Goal: Check status

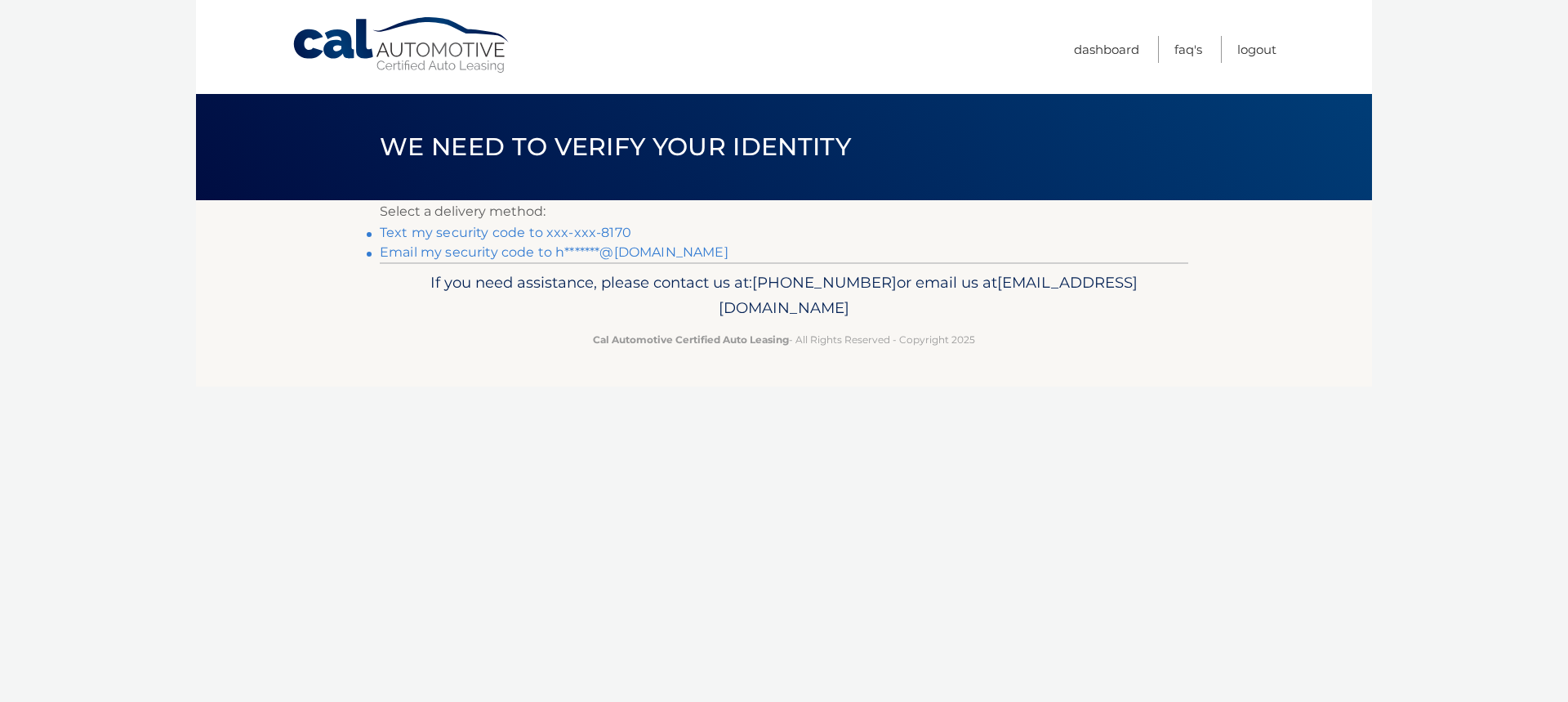
click at [538, 233] on link "Text my security code to xxx-xxx-8170" at bounding box center [505, 232] width 252 height 16
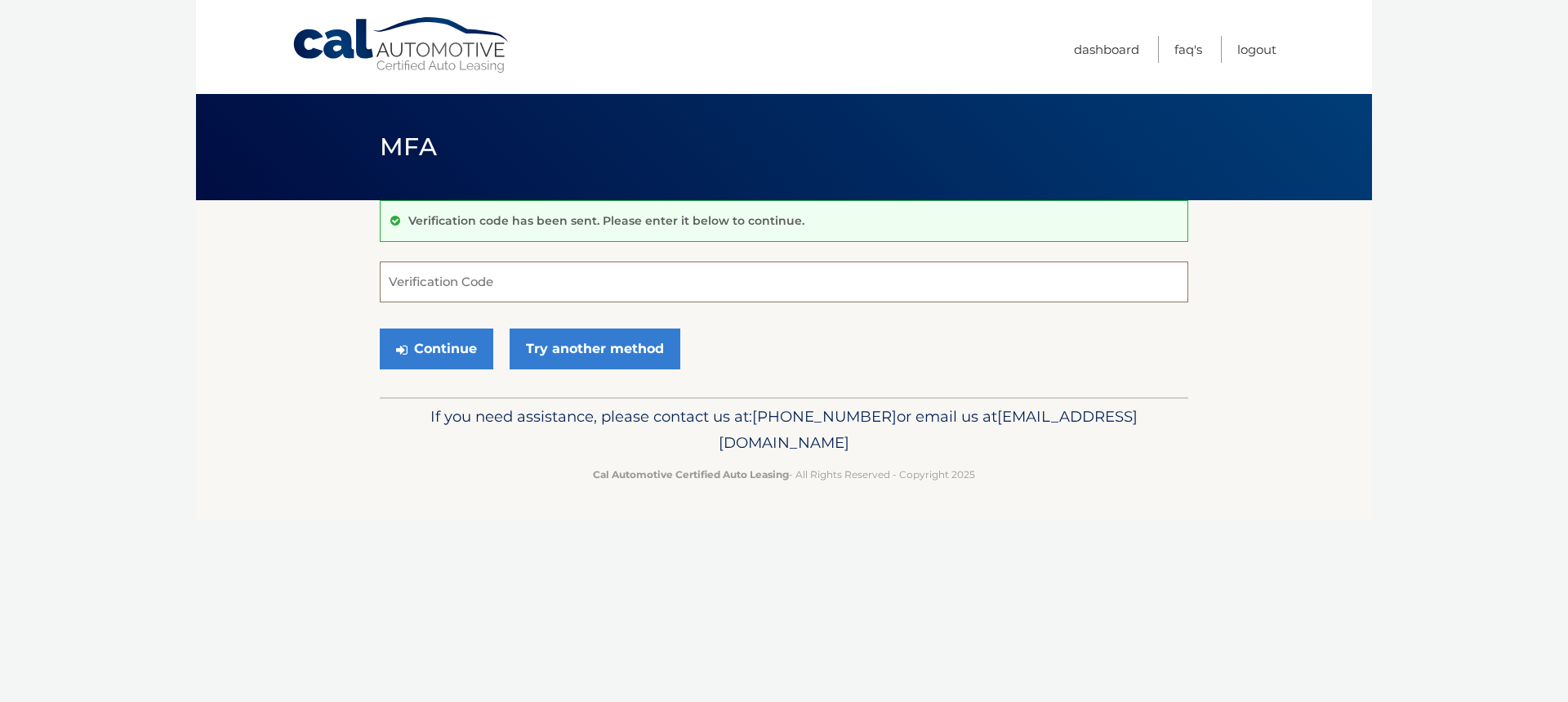
click at [467, 277] on input "Verification Code" at bounding box center [784, 282] width 809 height 41
type input "289660"
click at [431, 343] on button "Continue" at bounding box center [436, 349] width 114 height 41
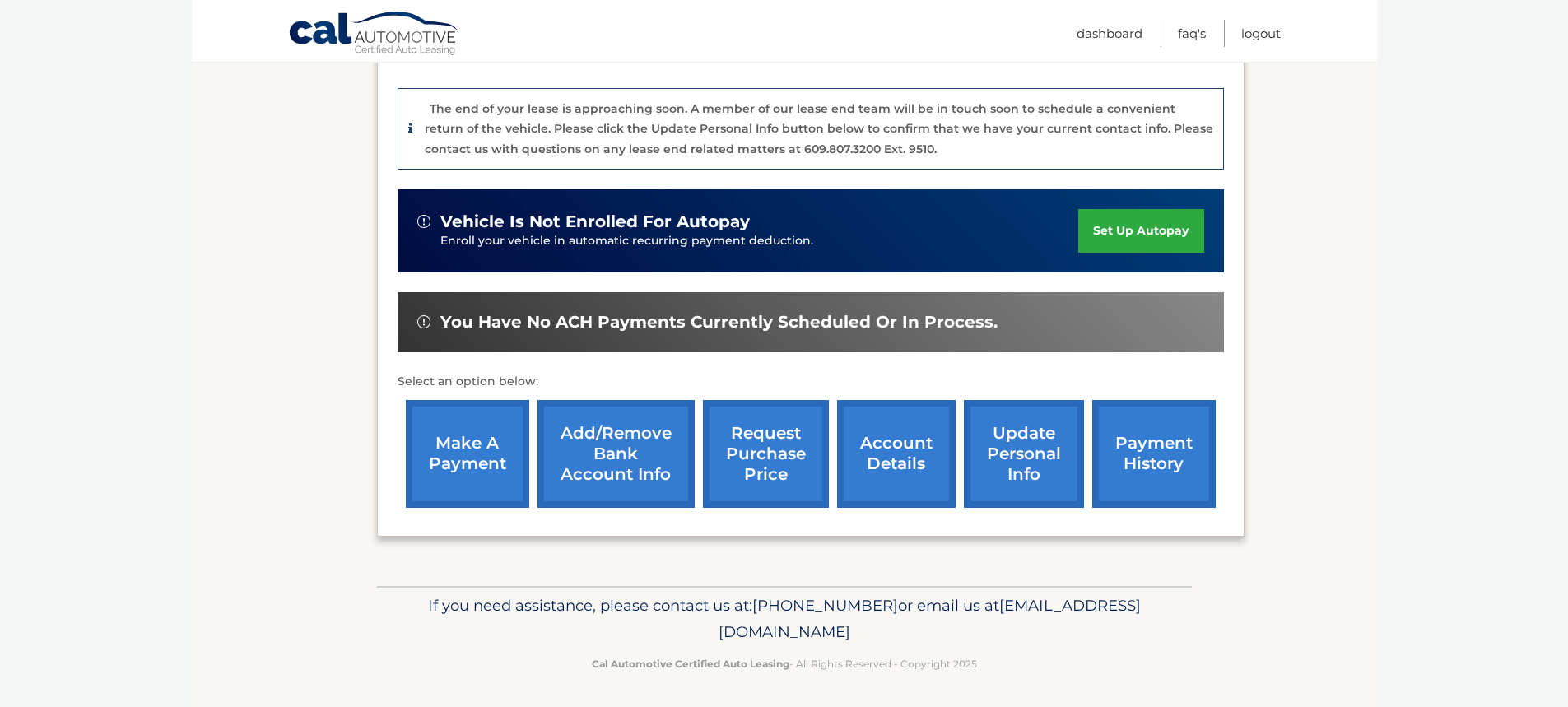
scroll to position [416, 0]
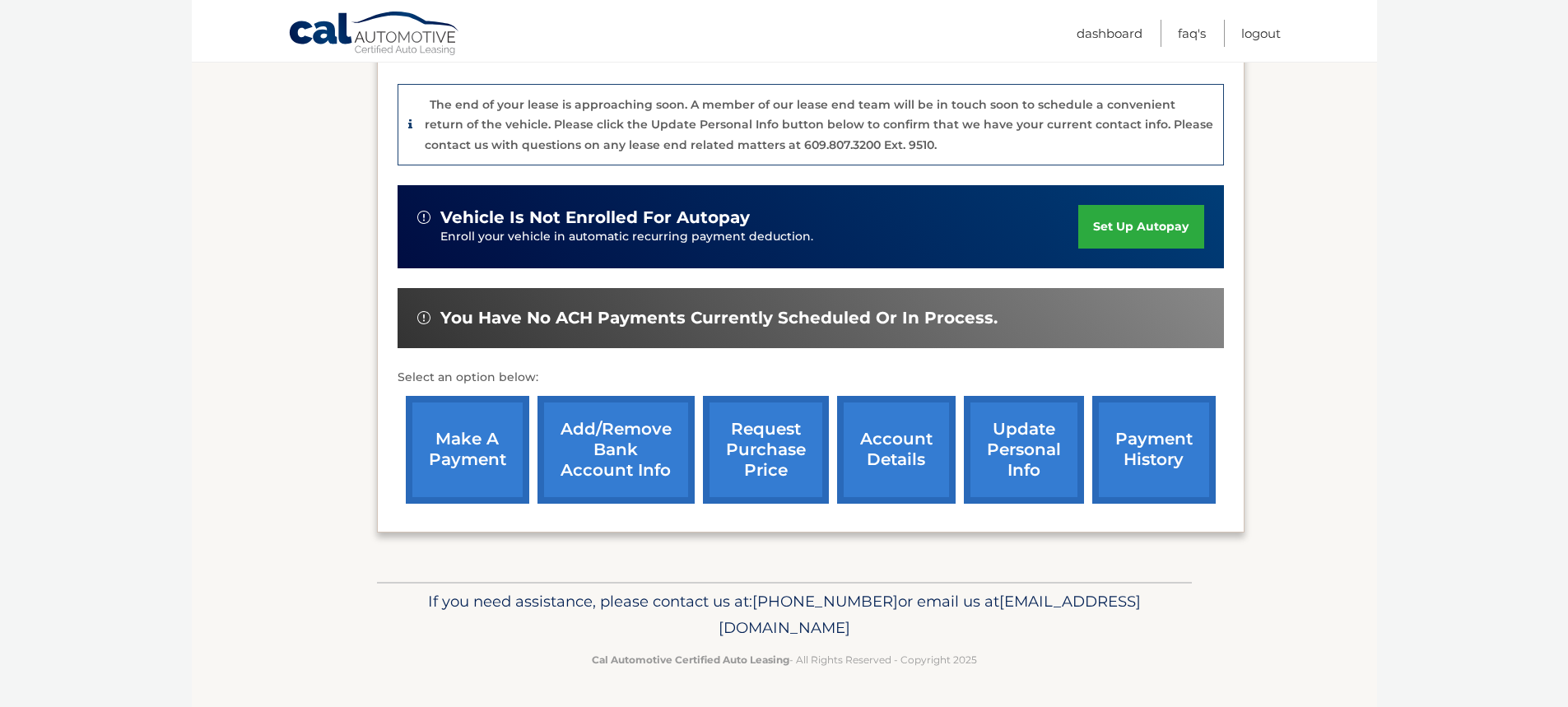
click at [881, 449] on link "account details" at bounding box center [895, 450] width 118 height 108
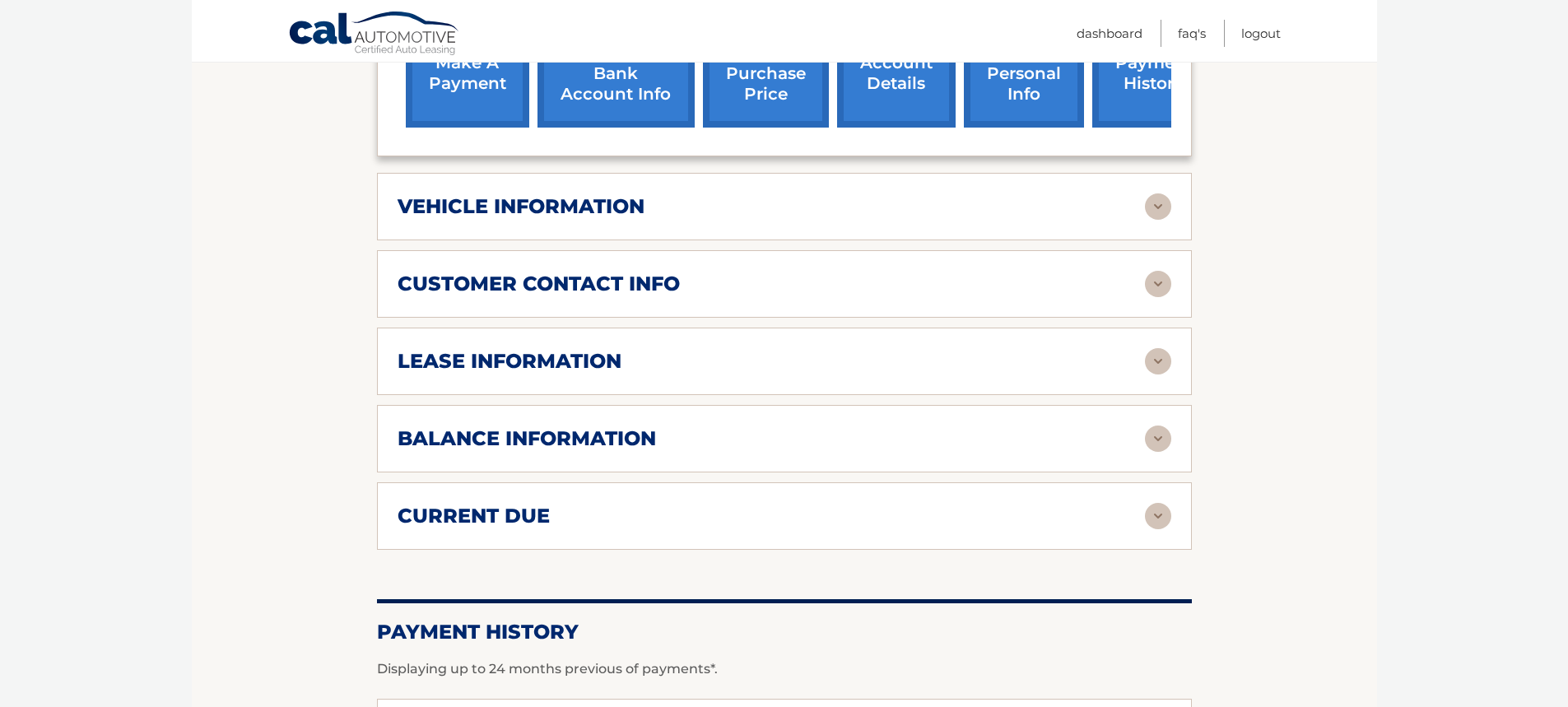
scroll to position [741, 0]
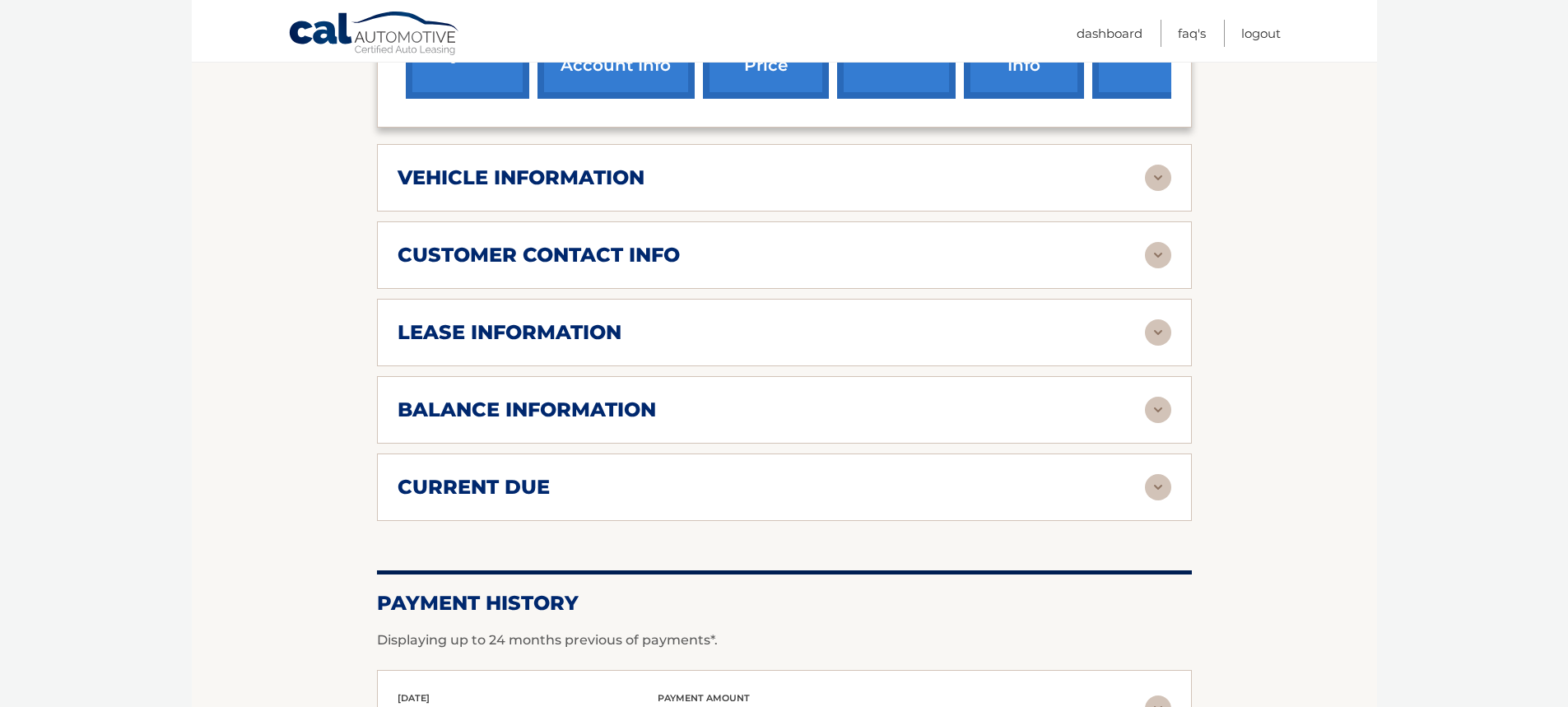
click at [1143, 410] on div "balance information" at bounding box center [770, 409] width 747 height 24
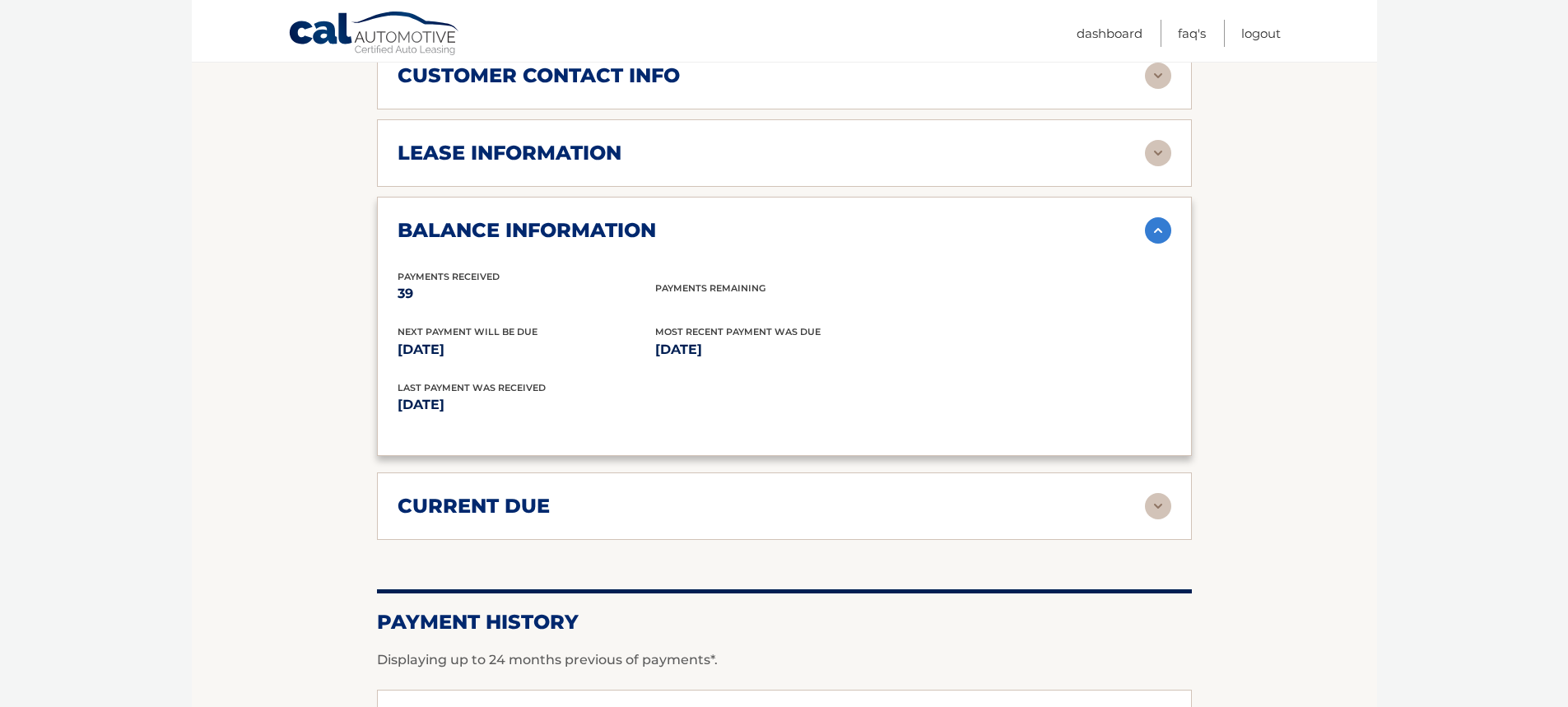
scroll to position [988, 0]
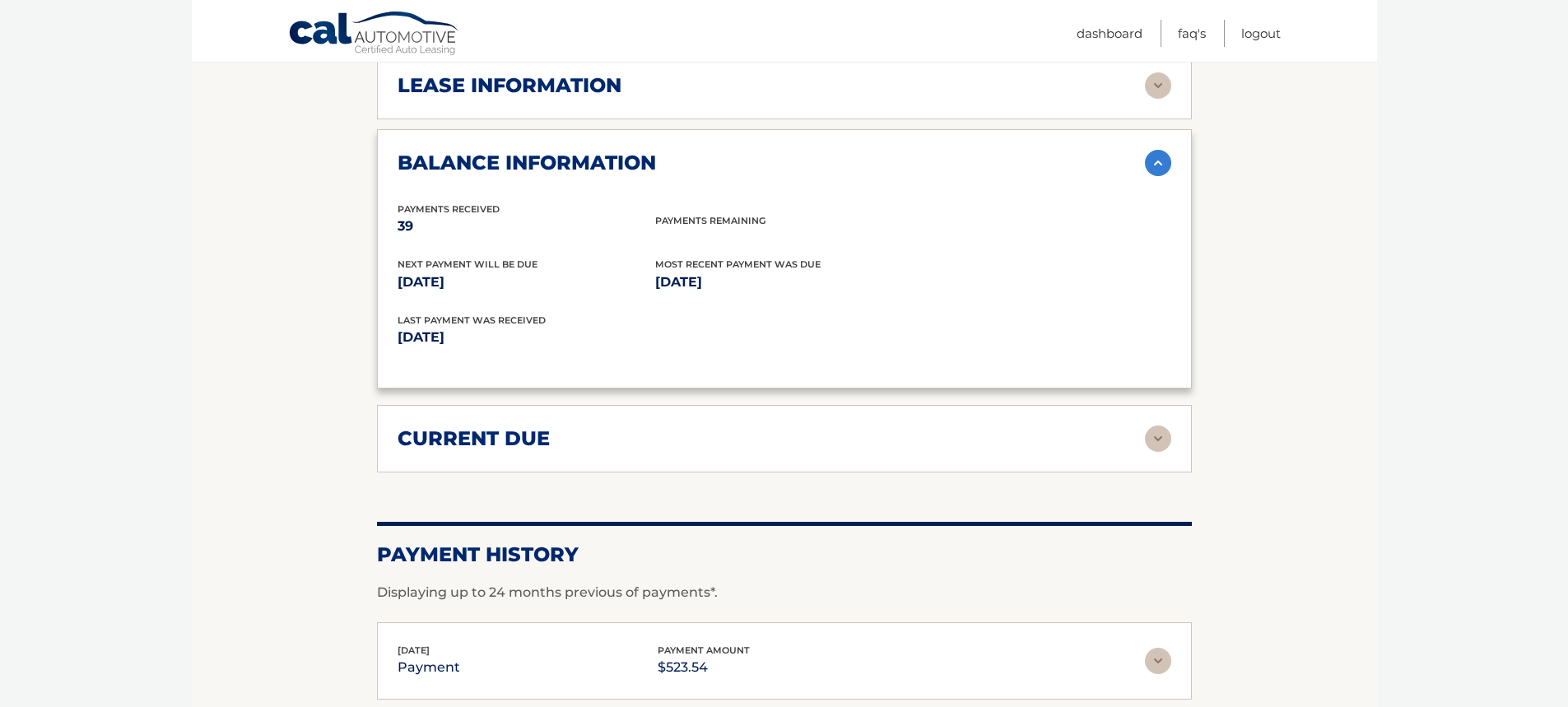
click at [1165, 437] on img at bounding box center [1159, 438] width 26 height 26
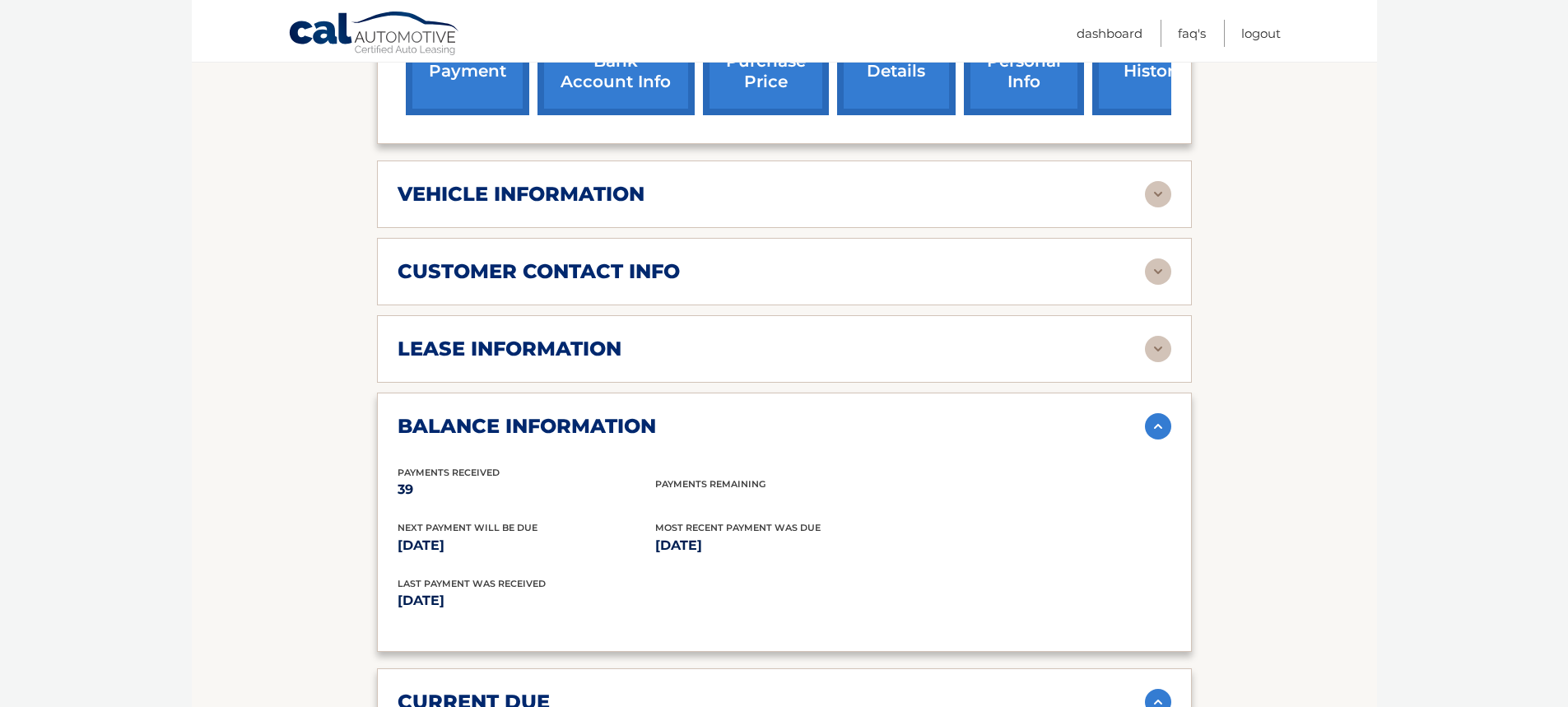
scroll to position [695, 0]
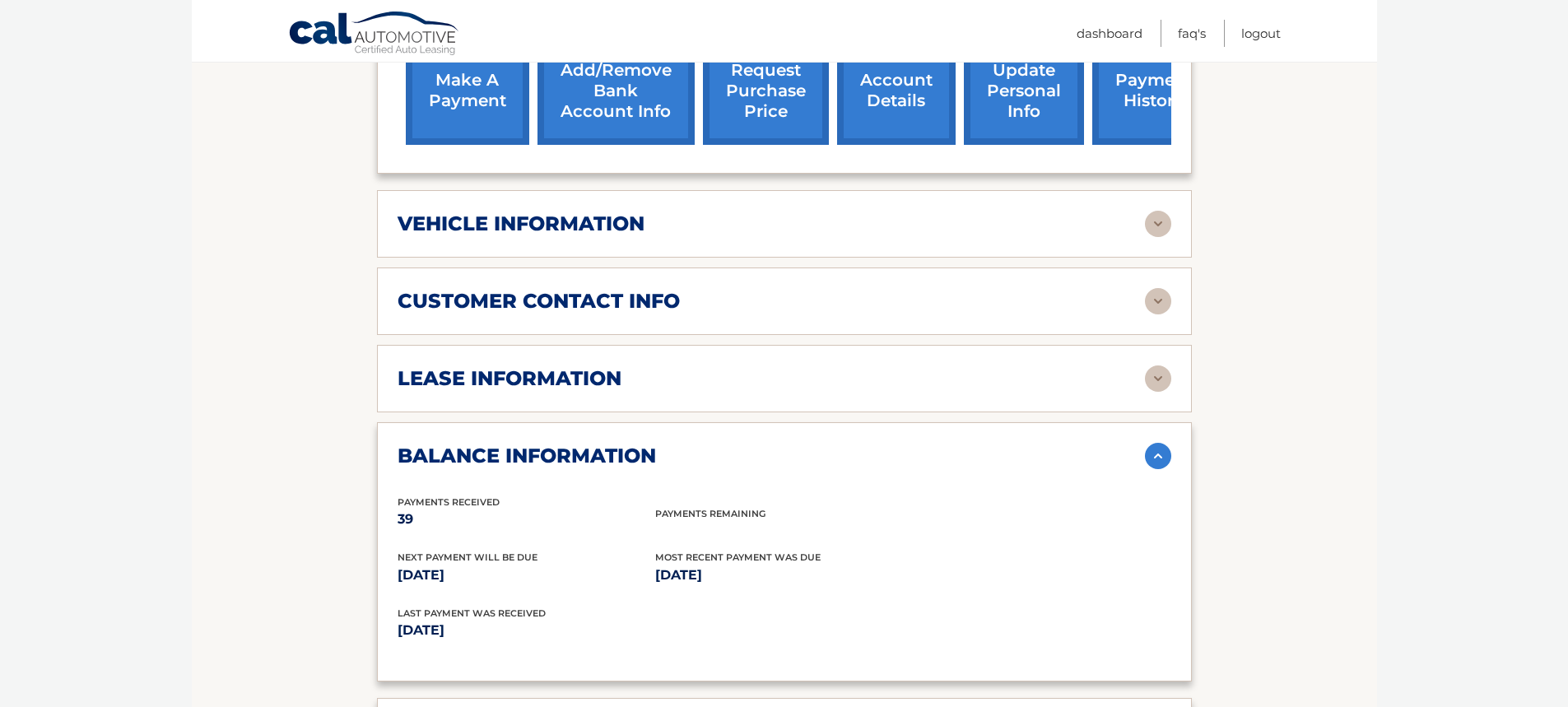
click at [669, 298] on h2 "customer contact info" at bounding box center [538, 301] width 283 height 24
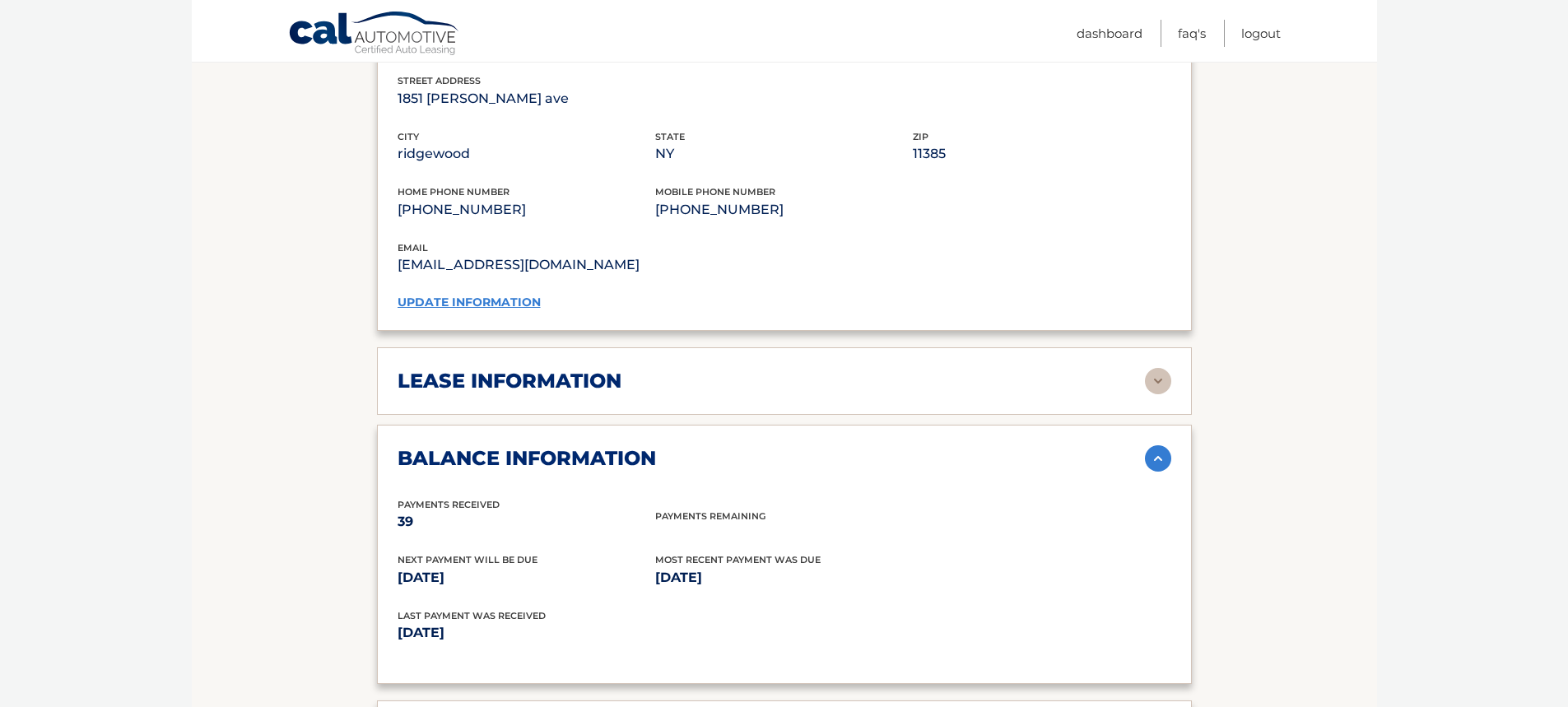
scroll to position [1024, 0]
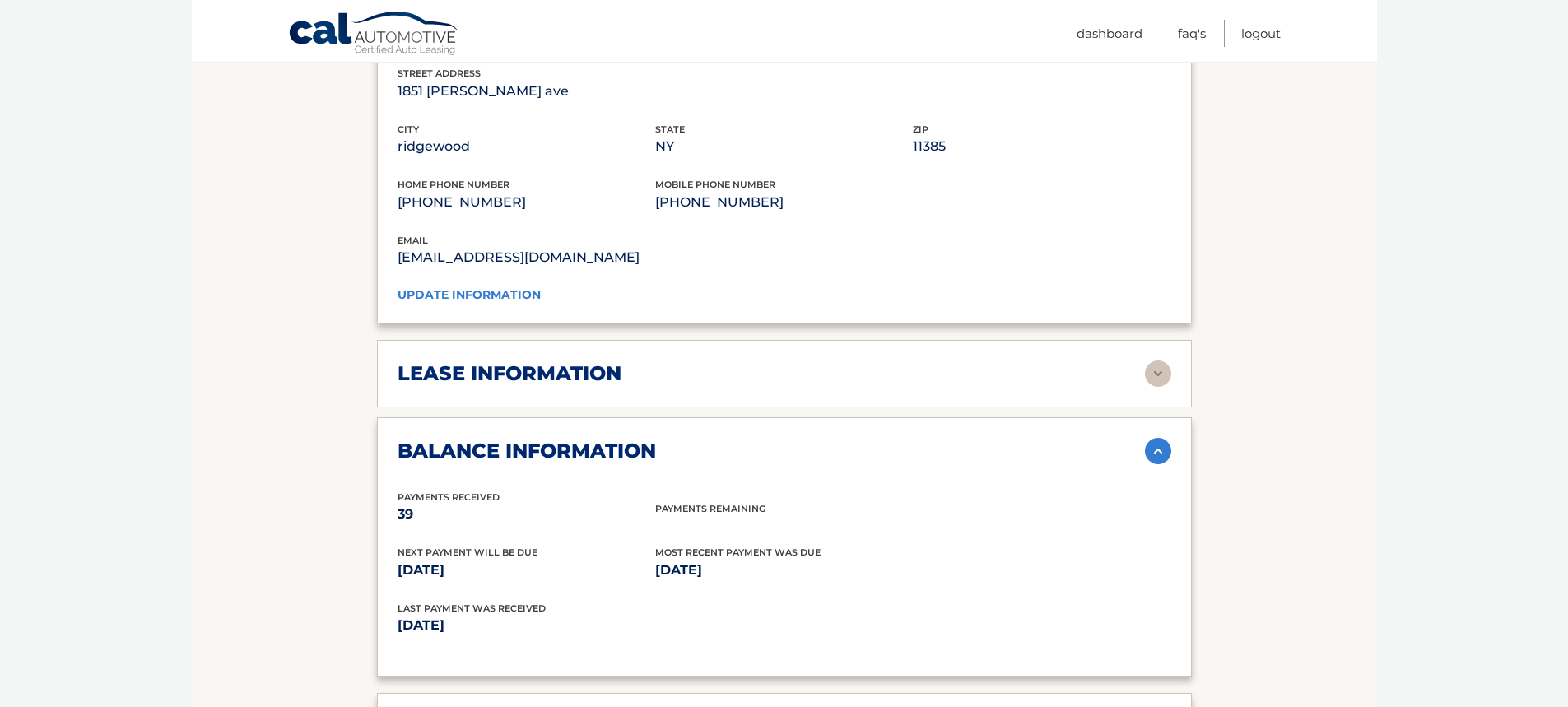
click at [687, 382] on div "lease information" at bounding box center [770, 373] width 747 height 24
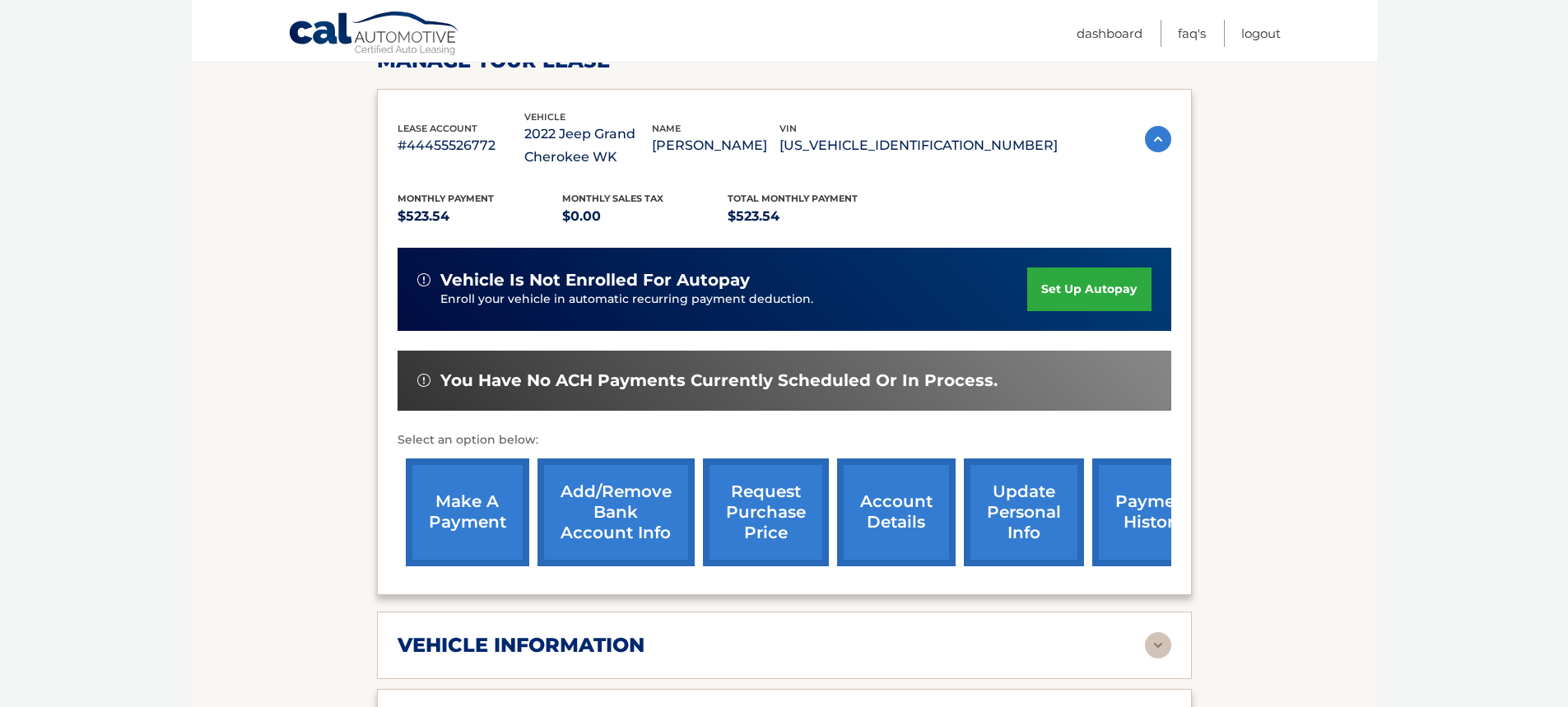
scroll to position [0, 0]
